Goal: Navigation & Orientation: Find specific page/section

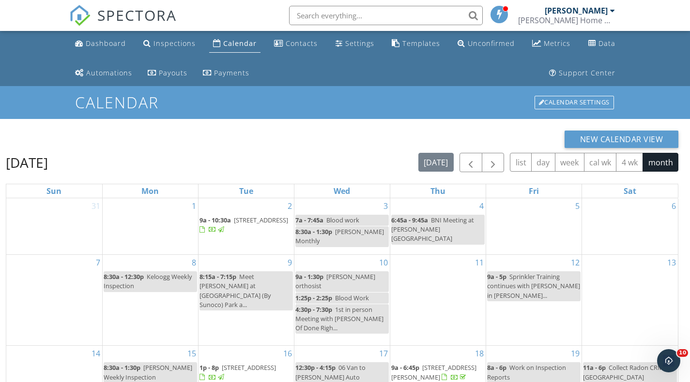
scroll to position [159, 0]
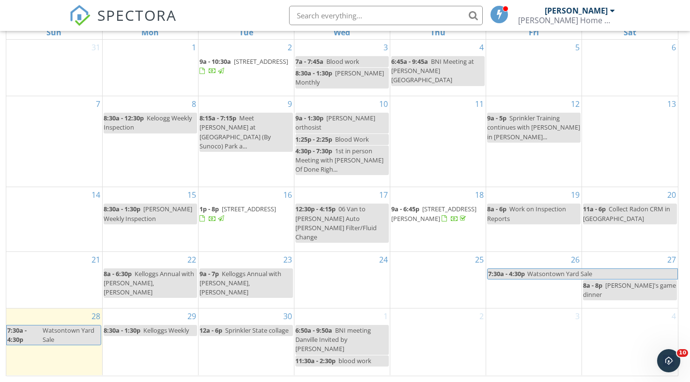
click at [326, 206] on div "17 12:30p - 4:15p 06 Van to Jake Auto Milton Filter/Fluid Change" at bounding box center [341, 219] width 95 height 64
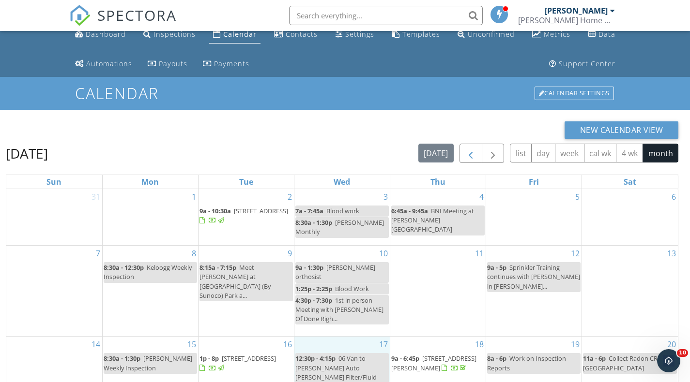
scroll to position [0, 0]
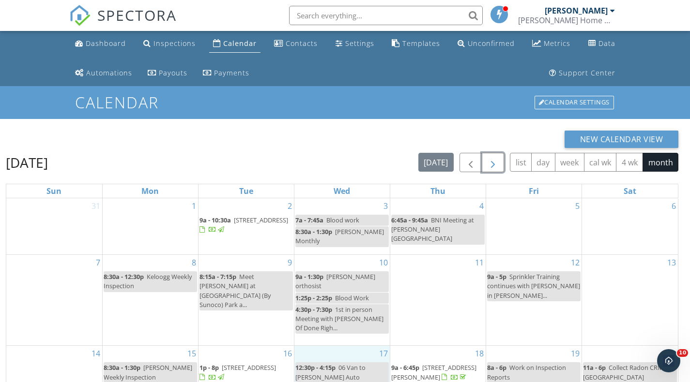
click at [494, 164] on span "button" at bounding box center [493, 163] width 12 height 12
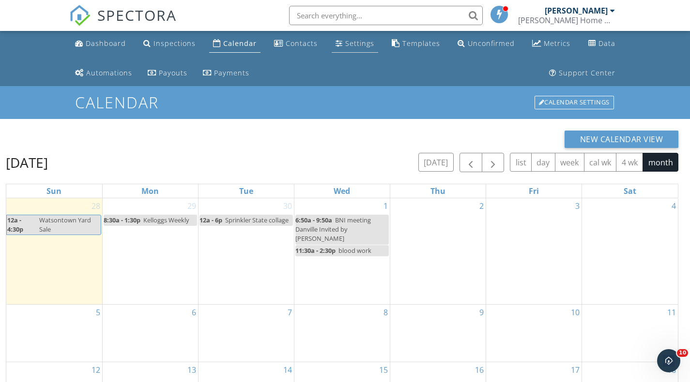
click at [343, 41] on link "Settings" at bounding box center [355, 44] width 46 height 18
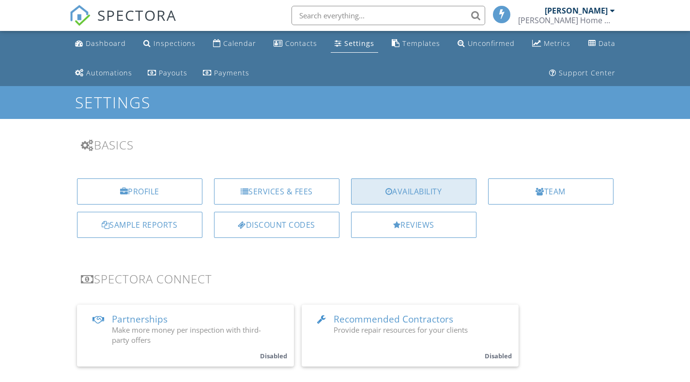
click at [389, 188] on div at bounding box center [388, 192] width 7 height 8
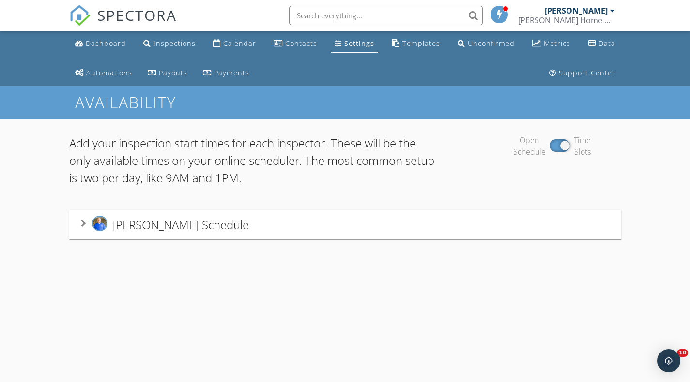
click at [117, 227] on span "Gary Barclay's Schedule" at bounding box center [180, 224] width 137 height 16
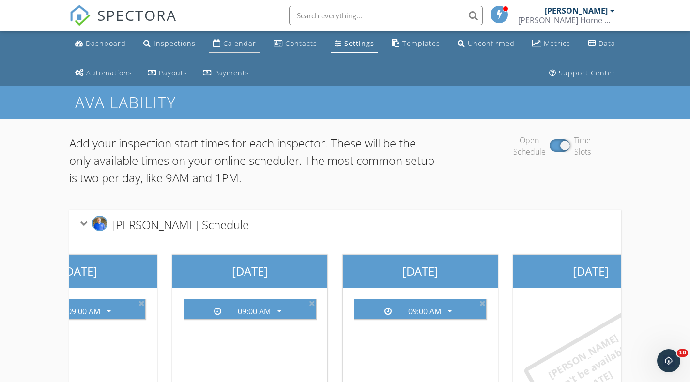
click at [243, 43] on div "Calendar" at bounding box center [239, 43] width 33 height 9
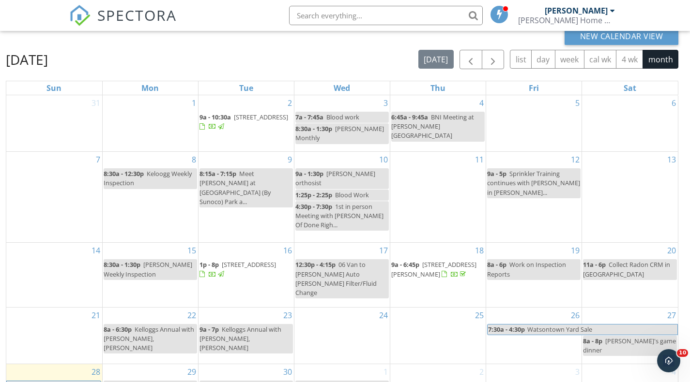
scroll to position [14, 0]
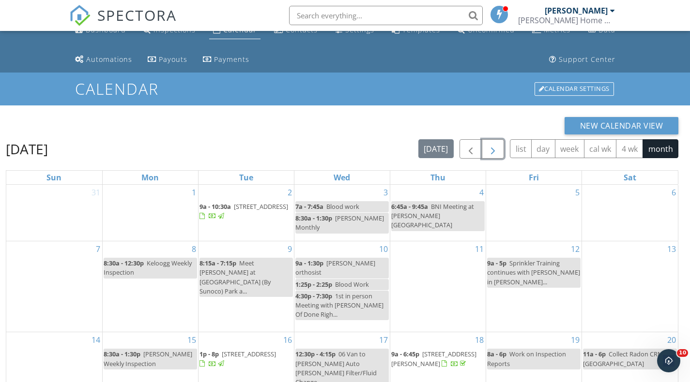
click at [493, 146] on span "button" at bounding box center [493, 150] width 12 height 12
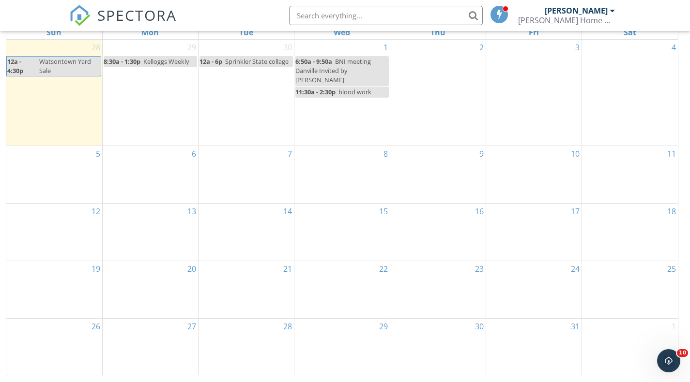
scroll to position [62, 0]
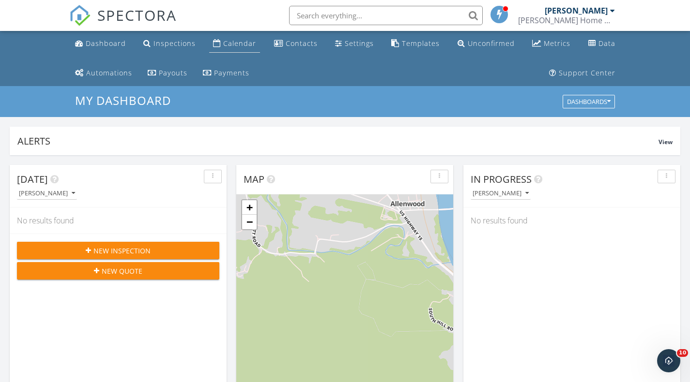
click at [233, 40] on div "Calendar" at bounding box center [239, 43] width 33 height 9
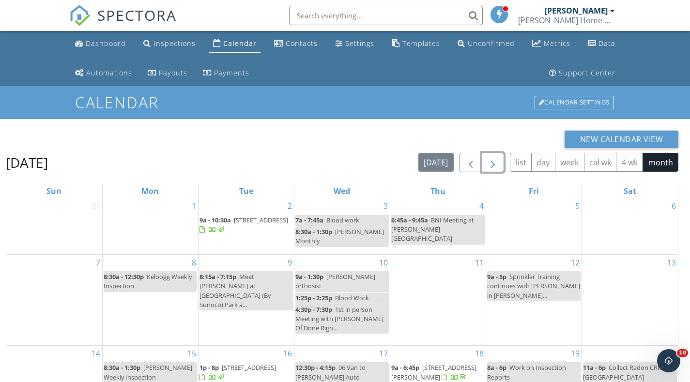
click at [493, 165] on span "button" at bounding box center [493, 163] width 12 height 12
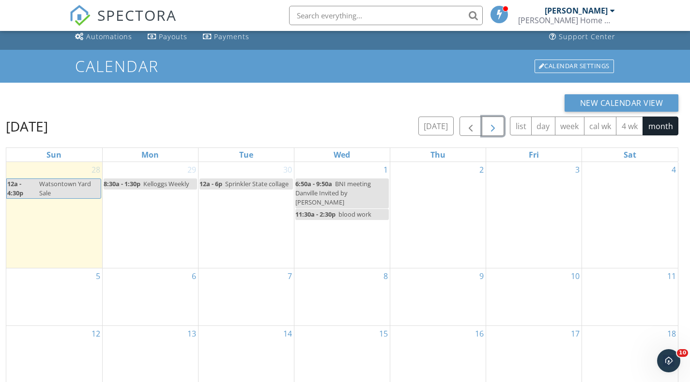
scroll to position [48, 0]
